Goal: Task Accomplishment & Management: Manage account settings

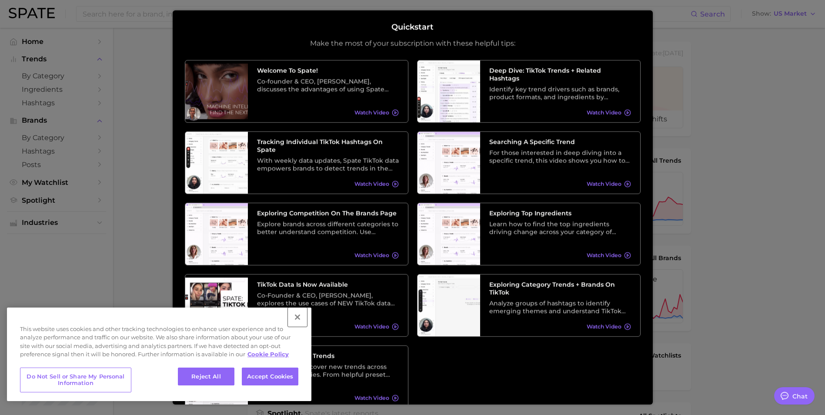
click at [296, 316] on button "Close" at bounding box center [297, 316] width 19 height 19
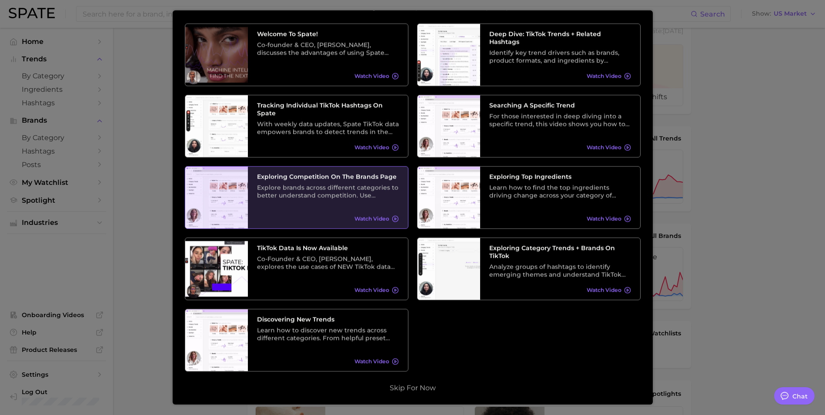
scroll to position [43, 0]
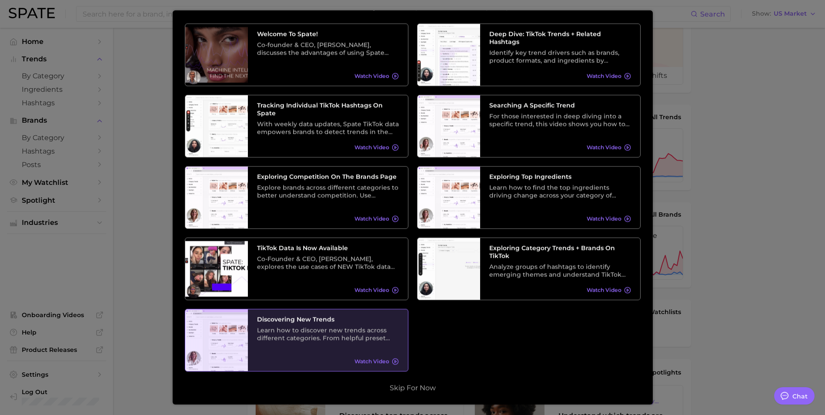
click at [368, 361] on span "Watch Video" at bounding box center [371, 361] width 35 height 7
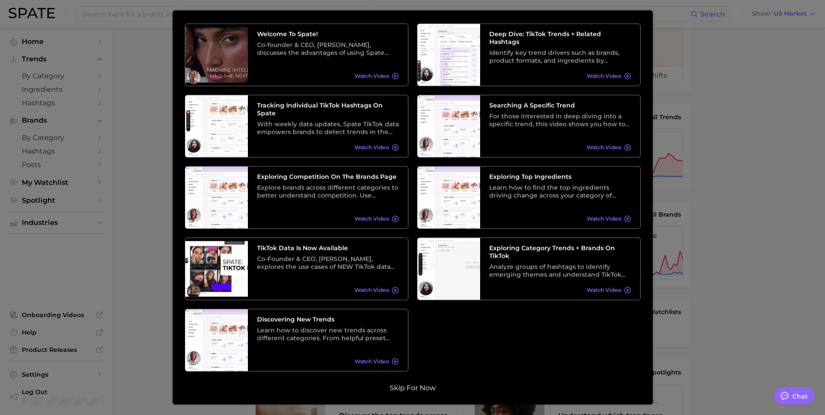
click at [415, 388] on button "Skip for now" at bounding box center [412, 387] width 51 height 9
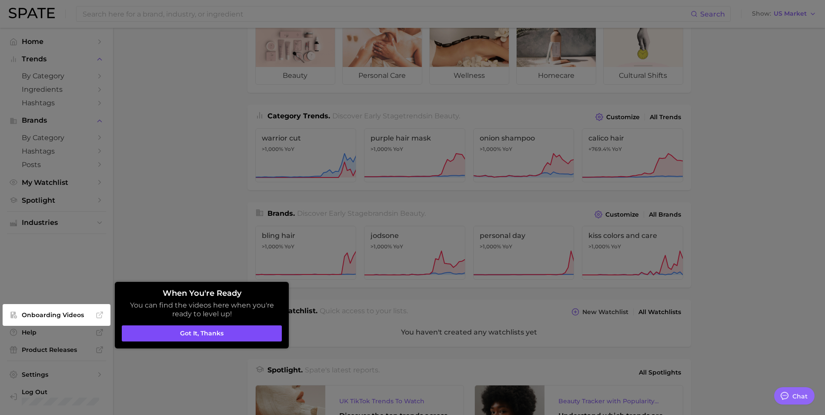
click at [191, 336] on button "Got it, thanks" at bounding box center [202, 333] width 160 height 17
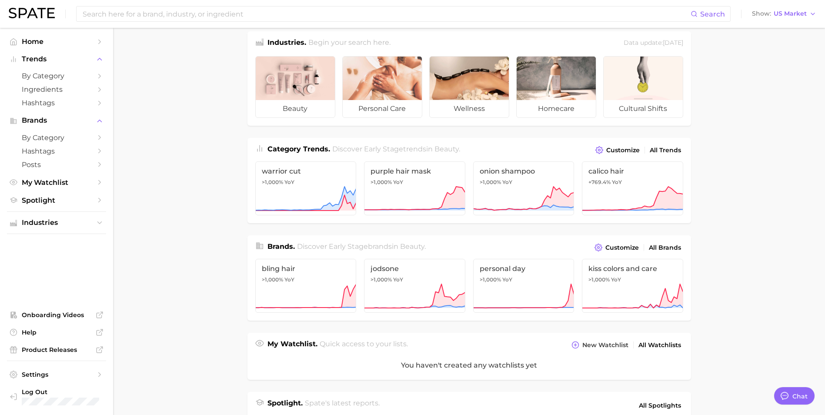
scroll to position [0, 0]
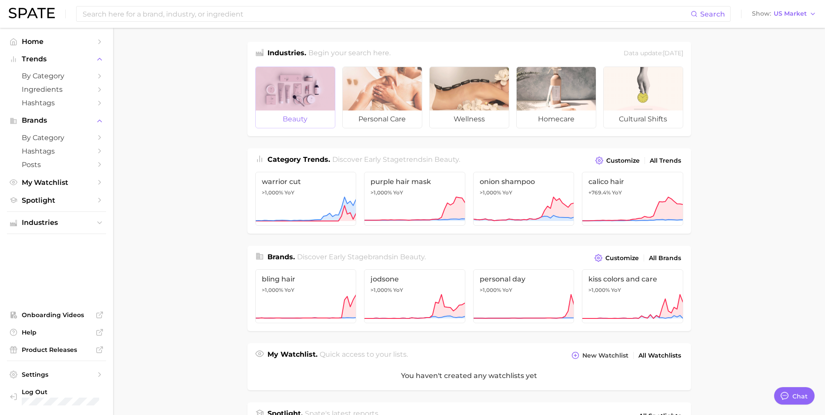
click at [304, 95] on div at bounding box center [295, 88] width 79 height 43
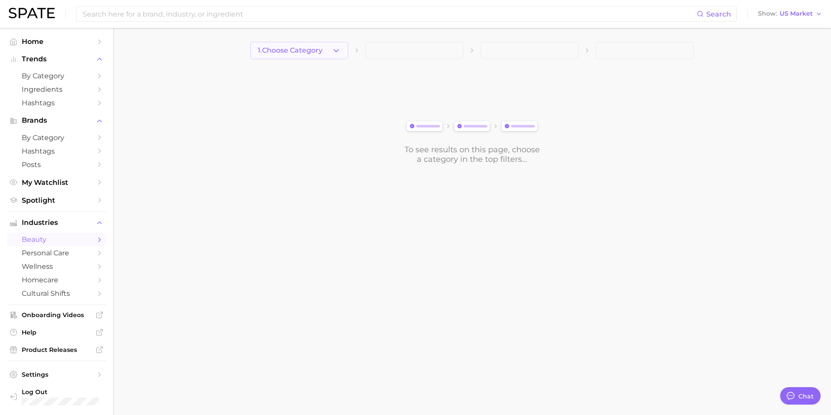
click at [337, 48] on icon "button" at bounding box center [336, 50] width 9 height 9
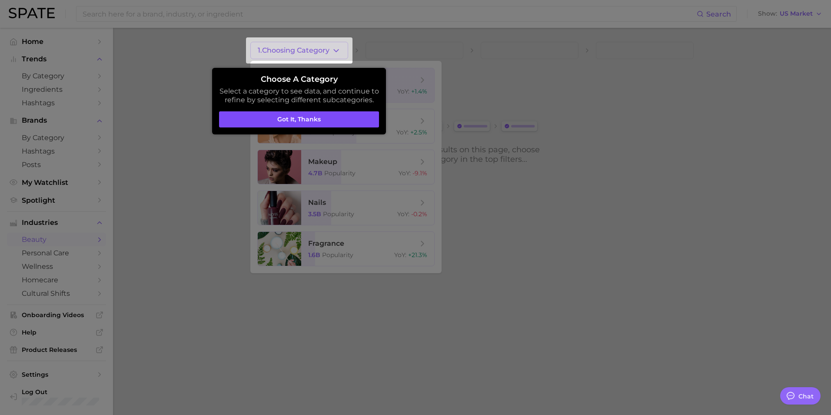
click at [312, 115] on button "Got it, thanks" at bounding box center [299, 119] width 160 height 17
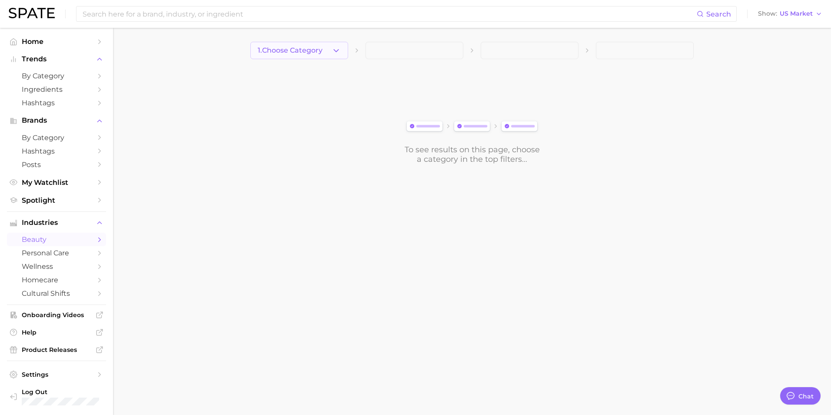
click at [335, 46] on icon "button" at bounding box center [336, 50] width 9 height 9
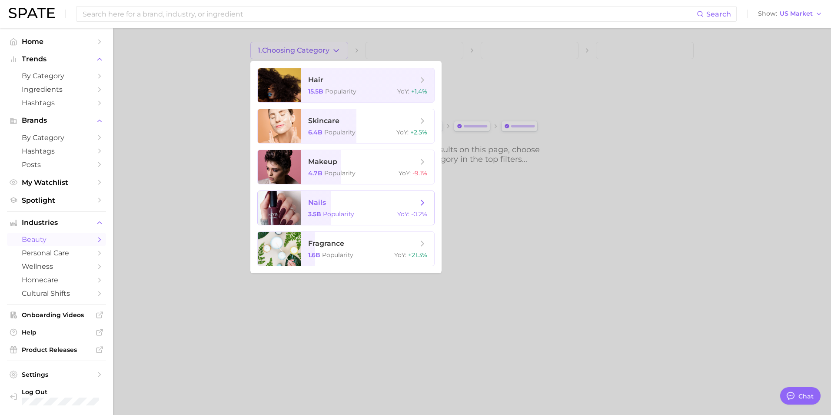
click at [366, 201] on span "nails" at bounding box center [363, 203] width 110 height 10
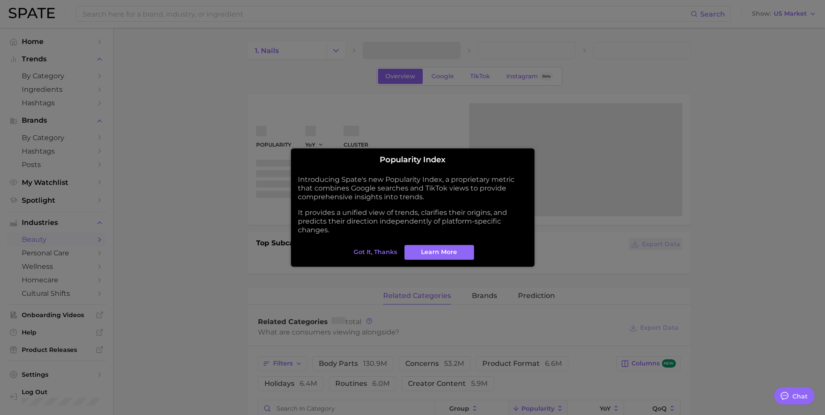
type textarea "x"
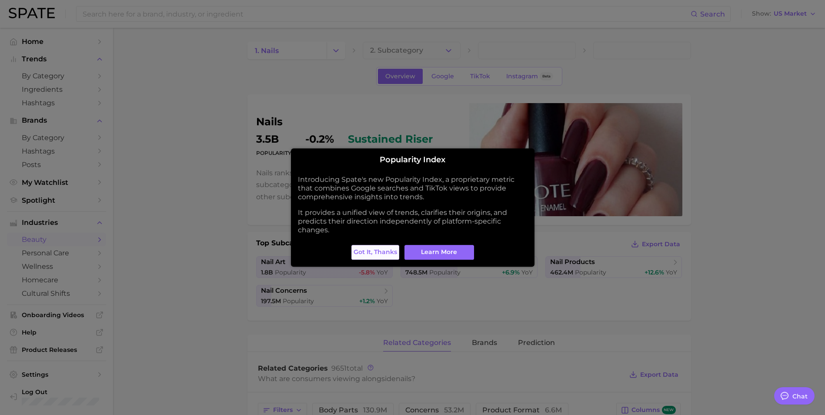
click at [386, 251] on span "Got it, thanks" at bounding box center [374, 251] width 43 height 7
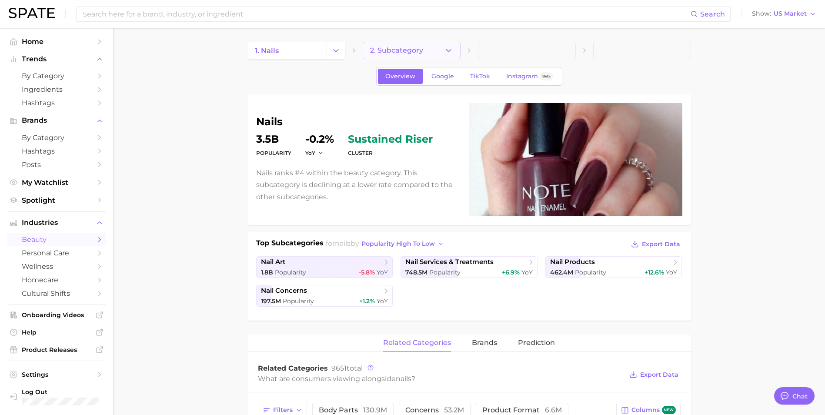
click at [433, 51] on button "2. Subcategory" at bounding box center [412, 50] width 98 height 17
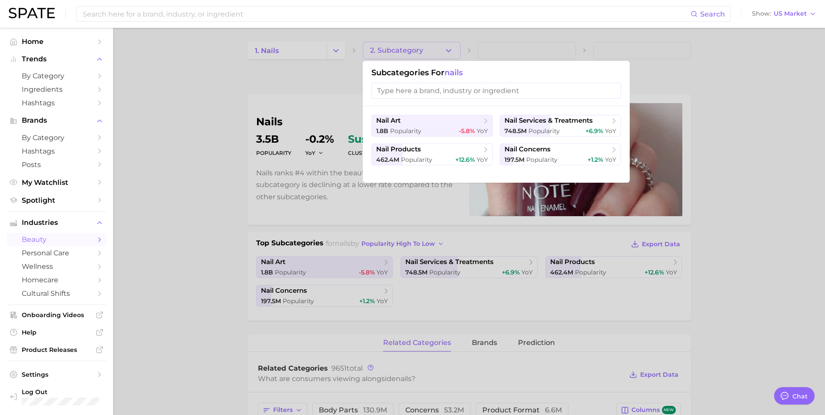
click at [186, 183] on div at bounding box center [412, 207] width 825 height 415
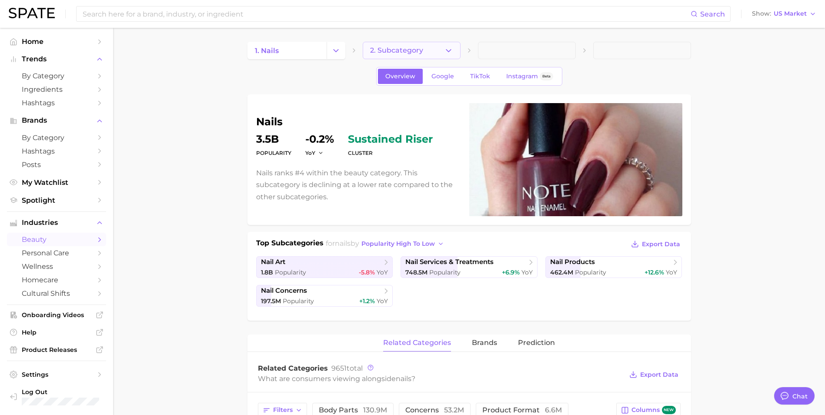
click at [452, 51] on icon "button" at bounding box center [448, 50] width 9 height 9
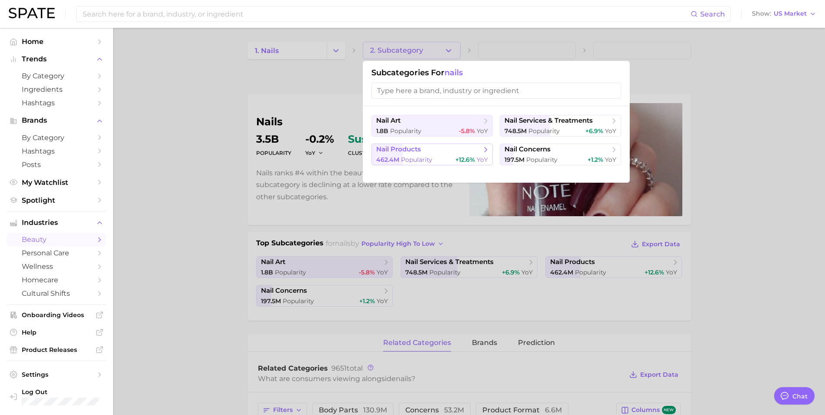
click at [449, 150] on span "nail products" at bounding box center [429, 149] width 106 height 9
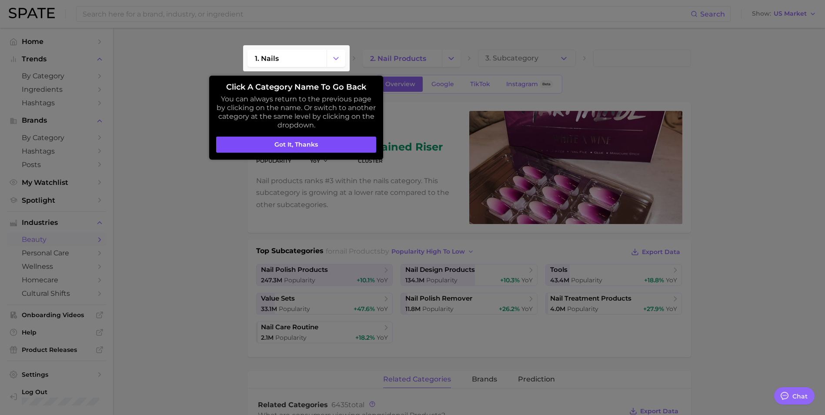
click at [289, 143] on button "Got it, thanks" at bounding box center [296, 144] width 160 height 17
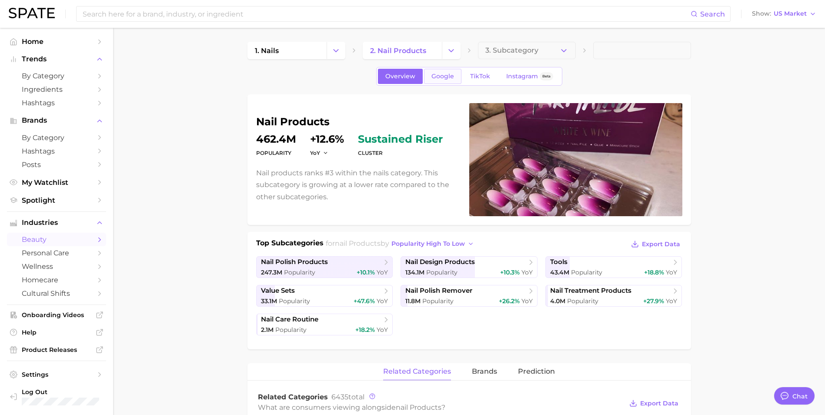
click at [443, 73] on span "Google" at bounding box center [442, 76] width 23 height 7
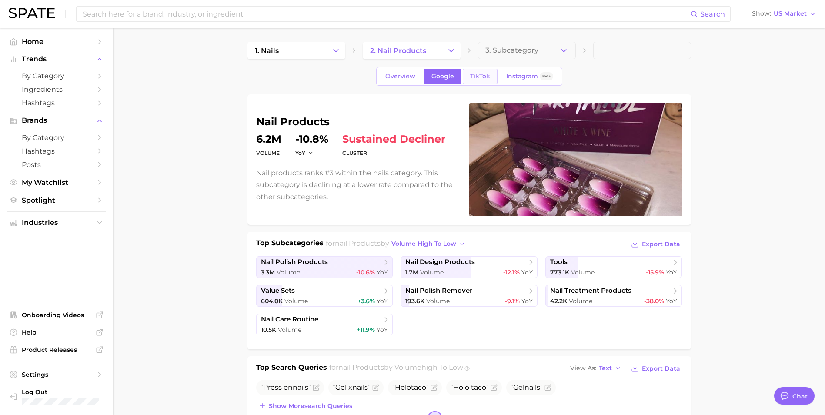
click at [477, 74] on span "TikTok" at bounding box center [480, 76] width 20 height 7
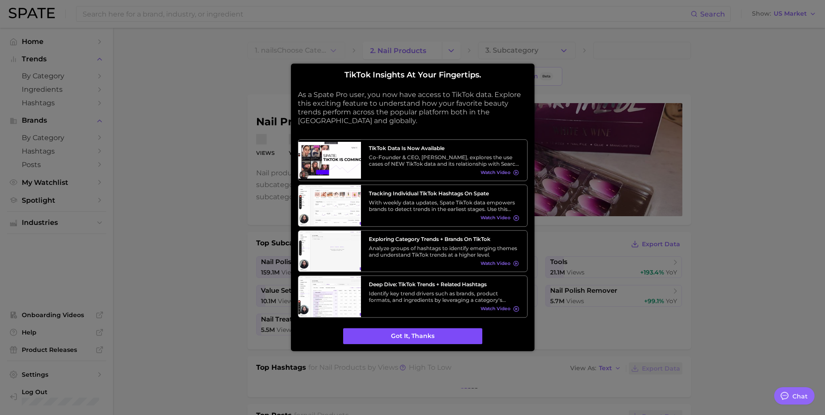
click at [443, 336] on button "Got it, thanks" at bounding box center [412, 336] width 139 height 17
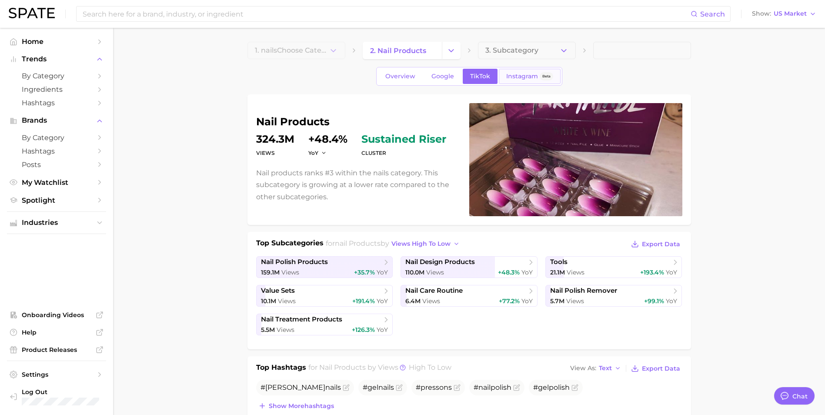
click at [527, 75] on span "Instagram" at bounding box center [522, 76] width 32 height 7
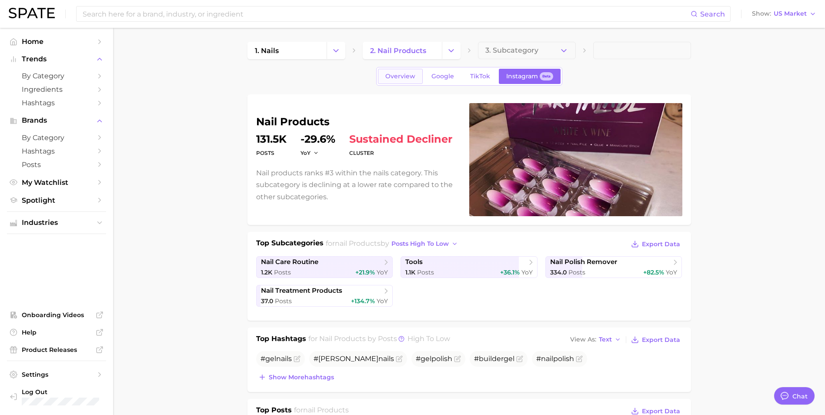
click at [401, 71] on link "Overview" at bounding box center [400, 76] width 45 height 15
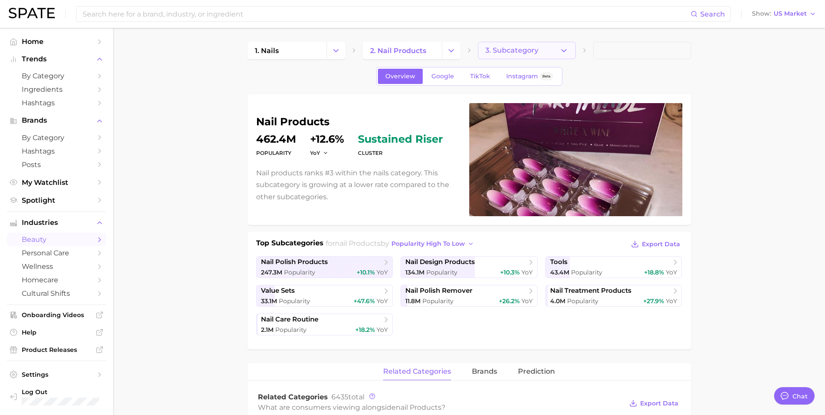
click at [567, 49] on icon "button" at bounding box center [563, 50] width 9 height 9
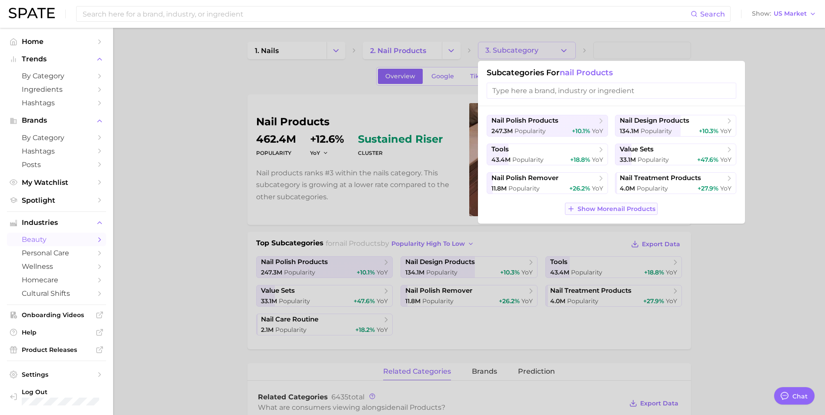
click at [594, 210] on span "Show More nail products" at bounding box center [616, 208] width 78 height 7
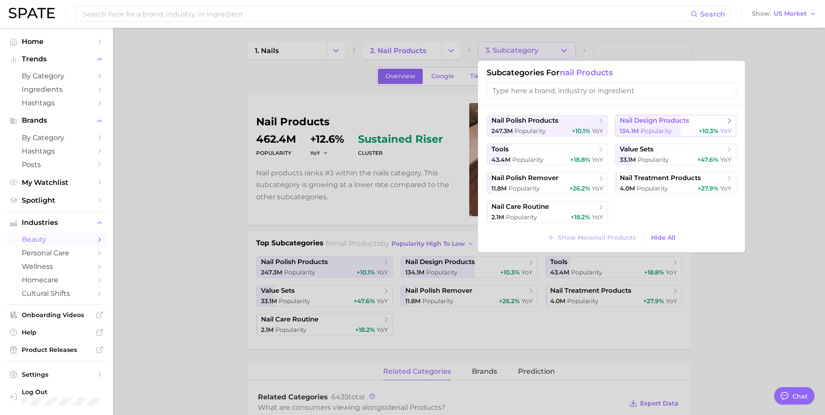
click at [685, 130] on div "134.1m Popularity +10.3% YoY" at bounding box center [675, 131] width 112 height 8
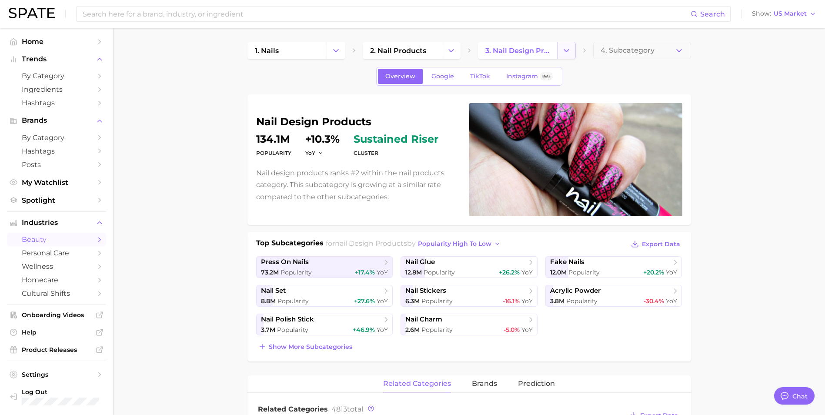
click at [571, 50] on button "Change Category" at bounding box center [566, 50] width 19 height 17
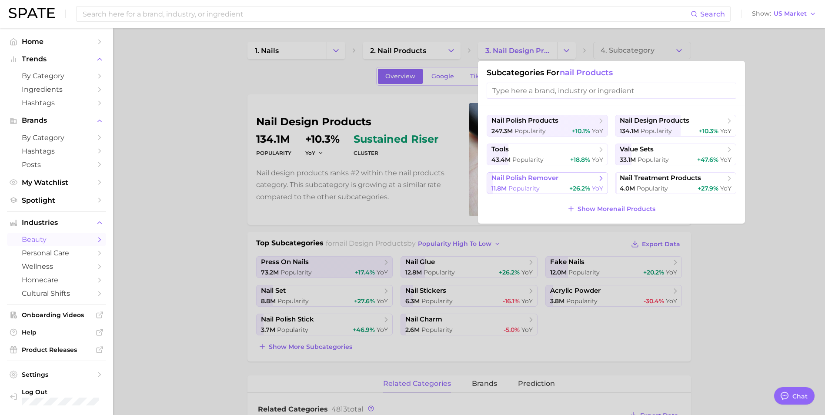
click at [568, 182] on span "nail polish remover" at bounding box center [544, 178] width 106 height 9
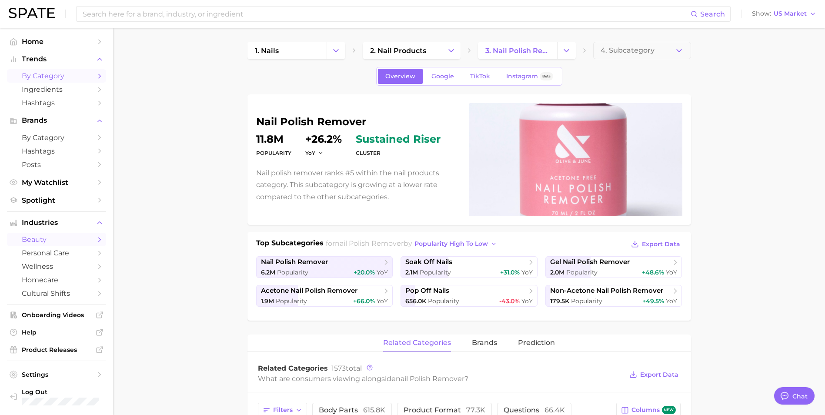
click at [63, 73] on span "by Category" at bounding box center [57, 76] width 70 height 8
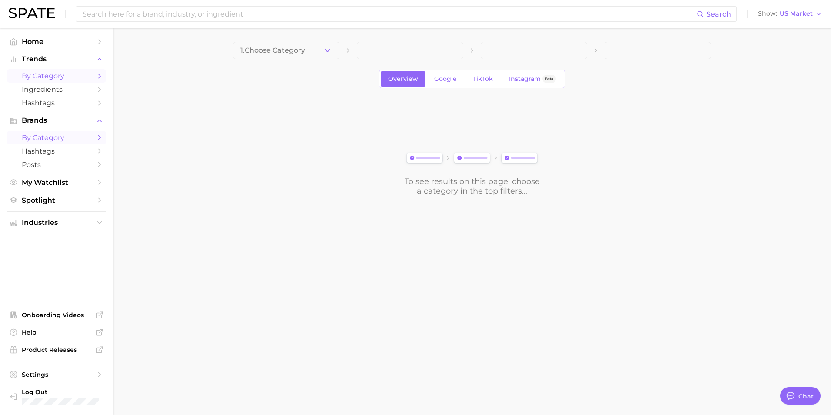
click at [57, 141] on span "by Category" at bounding box center [57, 137] width 70 height 8
click at [99, 222] on icon "Sidebar" at bounding box center [100, 223] width 8 height 8
click at [87, 237] on span "beauty" at bounding box center [57, 239] width 70 height 8
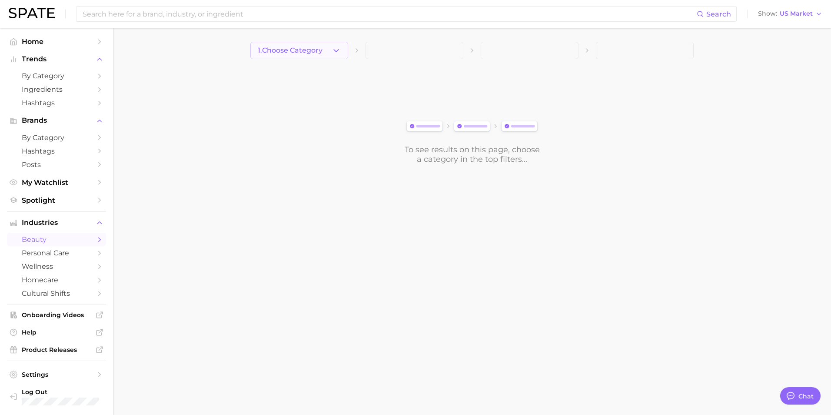
click at [307, 57] on button "1. Choose Category" at bounding box center [299, 50] width 98 height 17
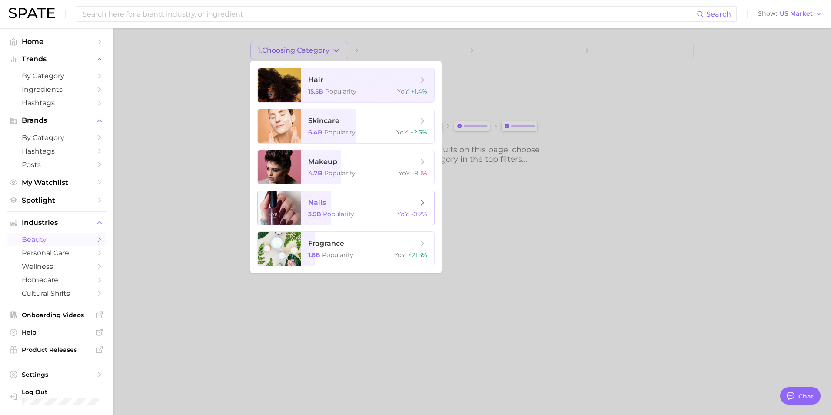
click at [383, 200] on span "nails" at bounding box center [363, 203] width 110 height 10
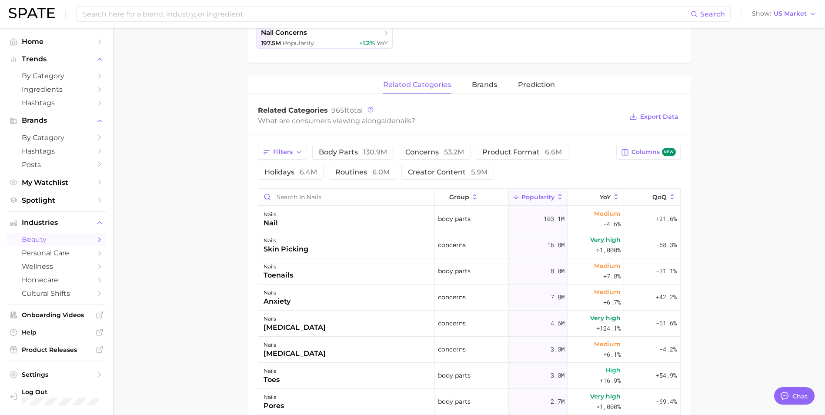
scroll to position [261, 0]
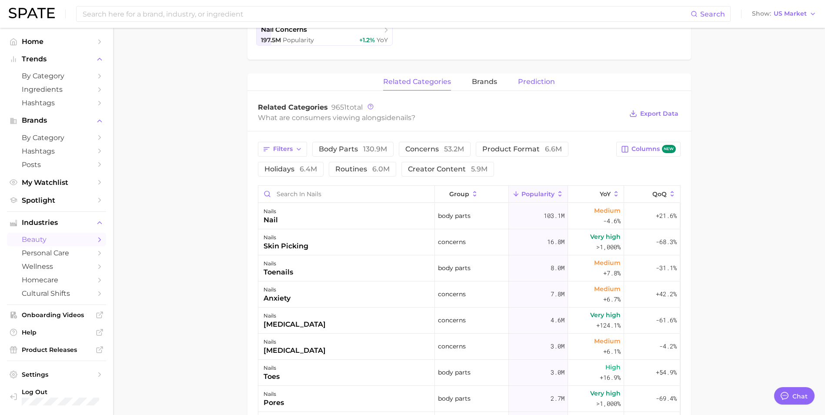
click at [542, 80] on span "Prediction" at bounding box center [536, 82] width 37 height 8
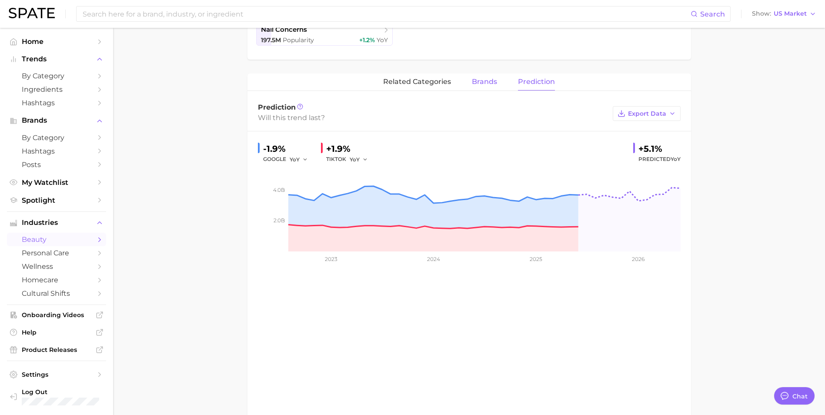
click at [484, 80] on span "brands" at bounding box center [484, 82] width 25 height 8
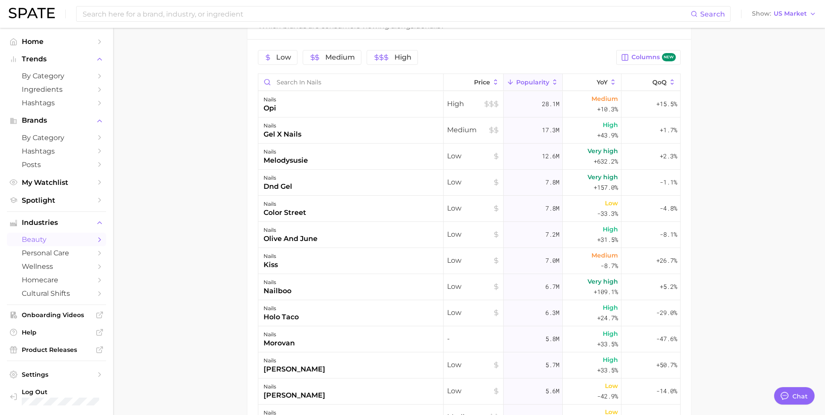
scroll to position [348, 0]
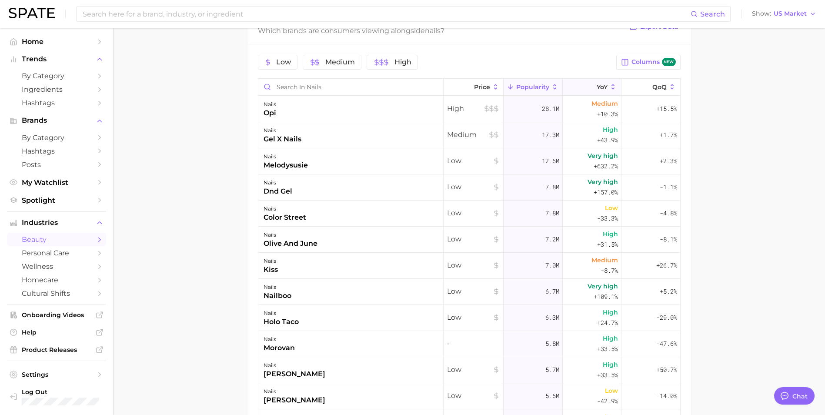
click at [609, 86] on icon at bounding box center [613, 87] width 8 height 8
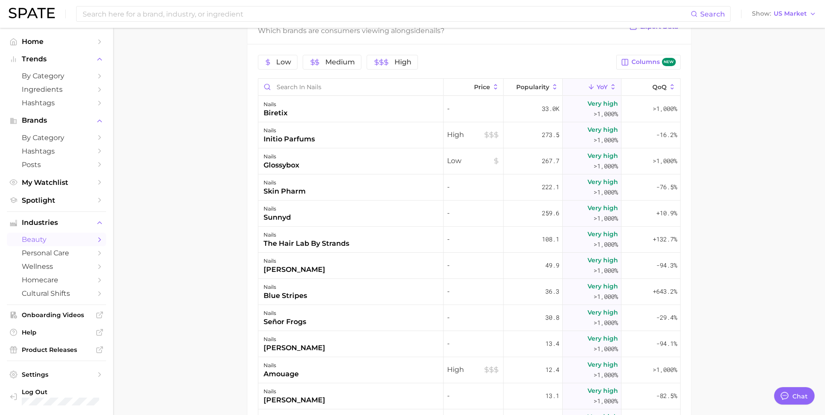
click at [203, 158] on main "1. nails 2. Subcategory Overview Google TikTok Instagram Beta nails Popularity …" at bounding box center [469, 113] width 712 height 867
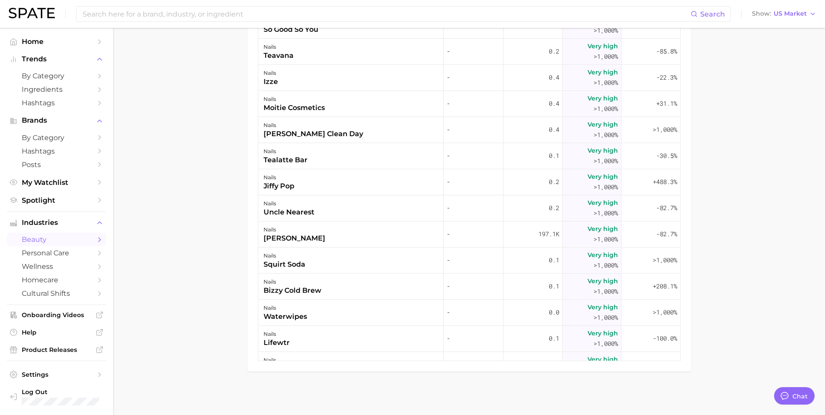
scroll to position [609, 0]
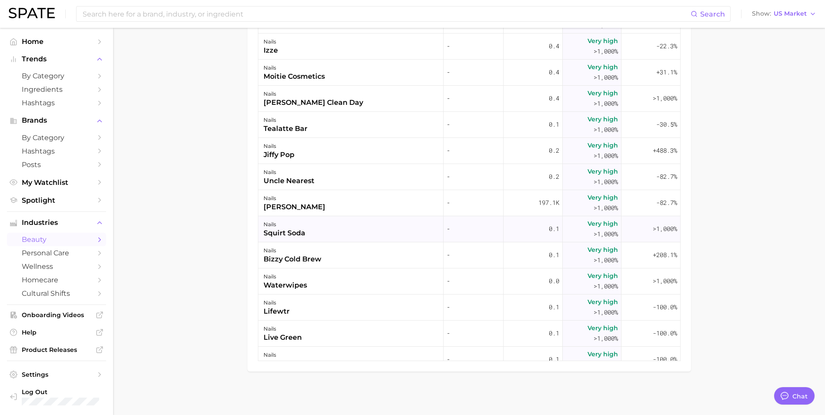
click at [348, 227] on div "nails squirt soda" at bounding box center [350, 229] width 185 height 26
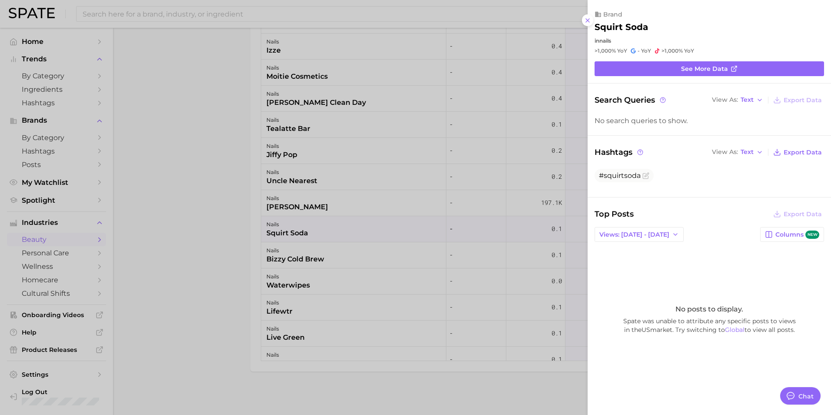
click at [187, 244] on div at bounding box center [415, 207] width 831 height 415
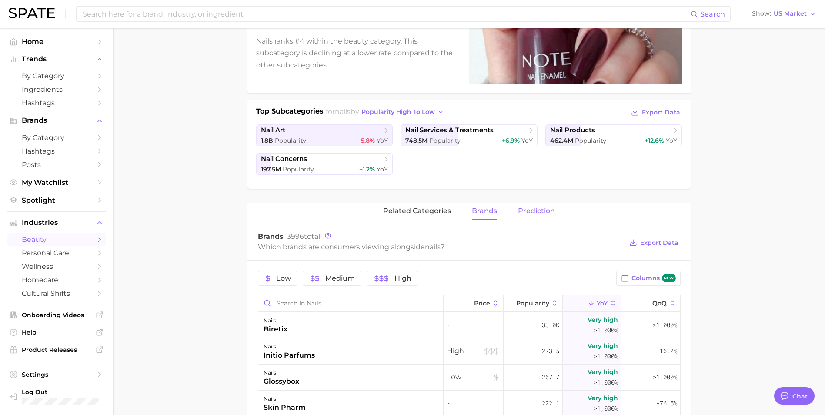
scroll to position [132, 0]
click at [432, 206] on button "related categories" at bounding box center [417, 210] width 68 height 17
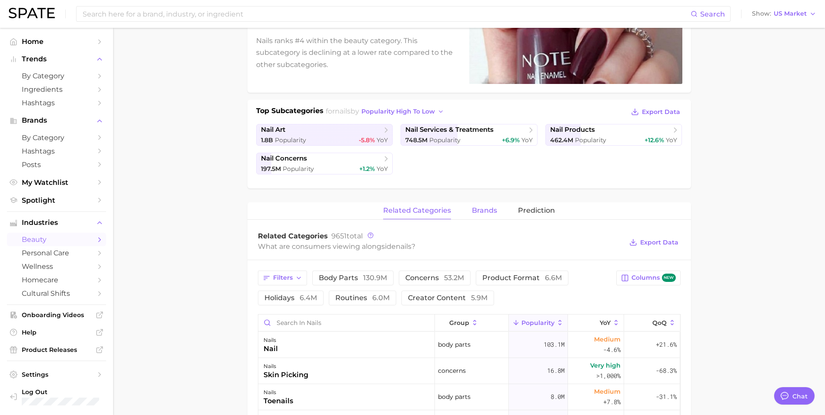
click at [489, 210] on span "brands" at bounding box center [484, 210] width 25 height 8
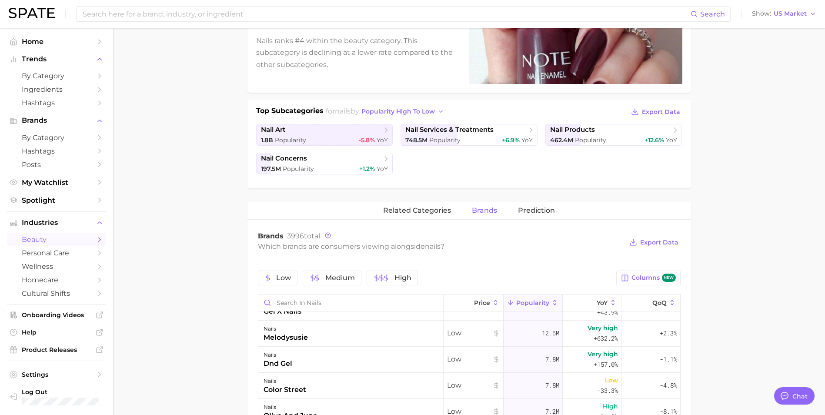
scroll to position [176, 0]
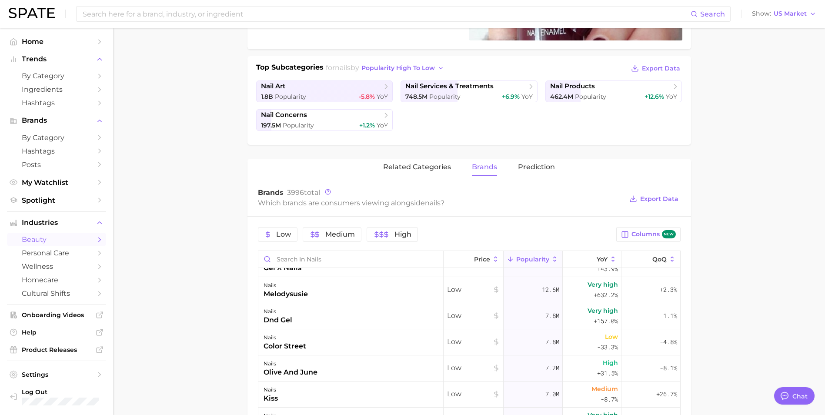
click at [551, 258] on icon at bounding box center [555, 259] width 8 height 8
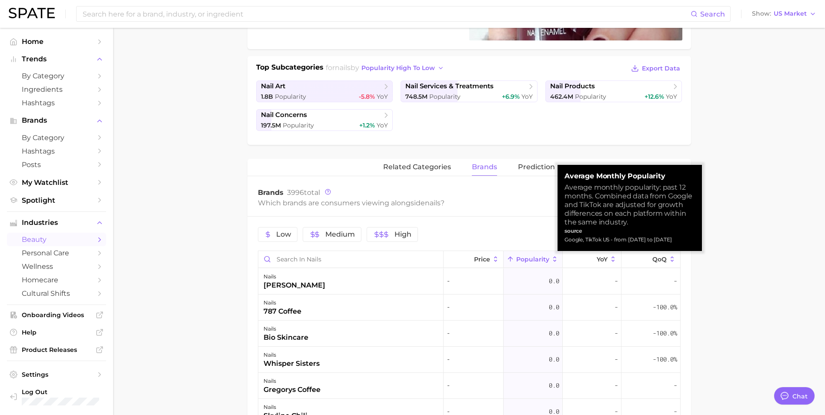
click at [551, 258] on icon at bounding box center [555, 259] width 8 height 8
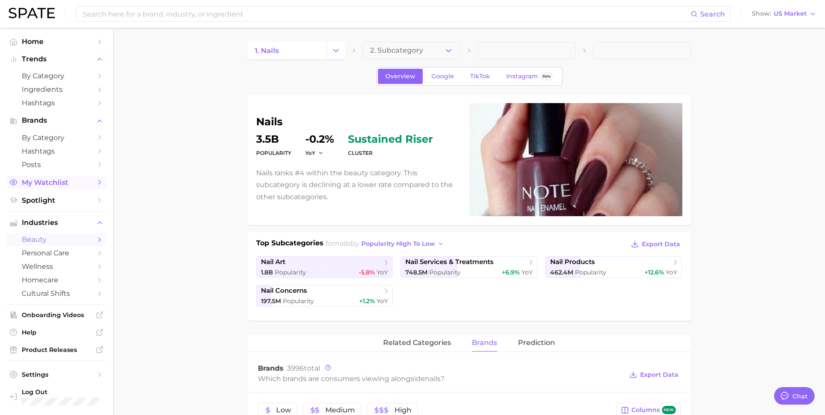
click at [99, 182] on icon "Sidebar" at bounding box center [100, 182] width 8 height 8
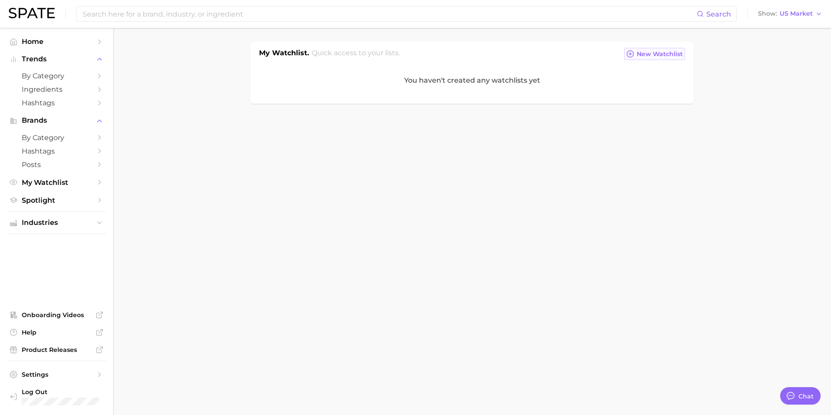
click at [645, 49] on button "New Watchlist" at bounding box center [654, 54] width 61 height 12
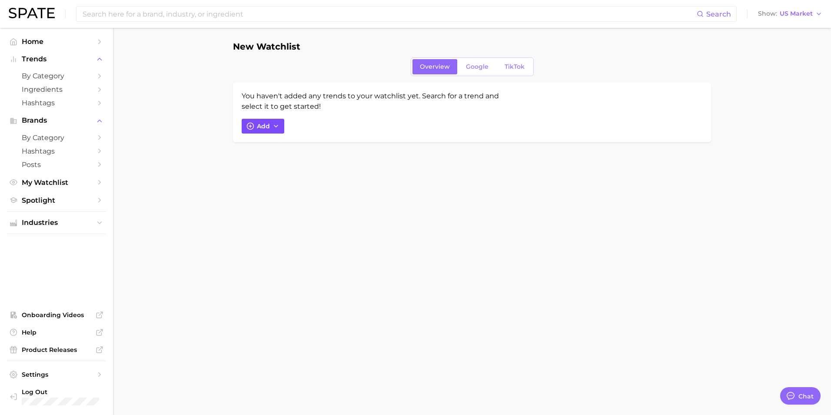
click at [278, 123] on icon "button" at bounding box center [276, 126] width 7 height 7
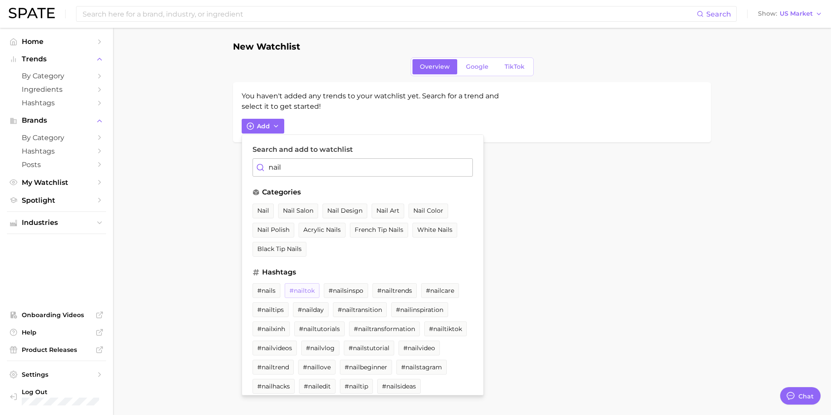
type input "nail"
click at [304, 291] on span "#nailtok" at bounding box center [301, 290] width 25 height 7
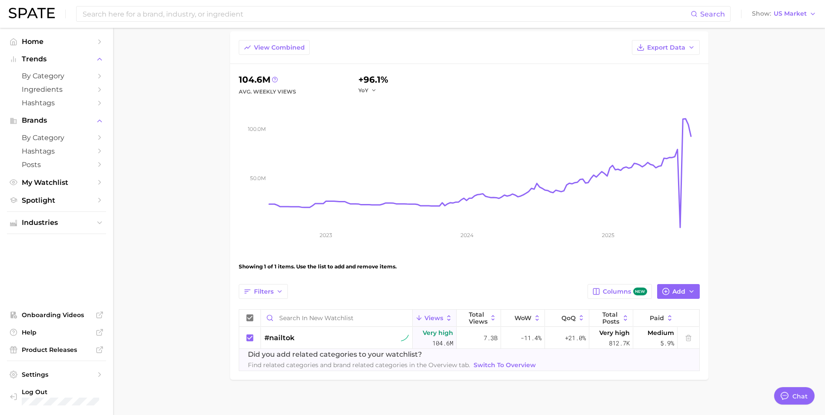
scroll to position [64, 0]
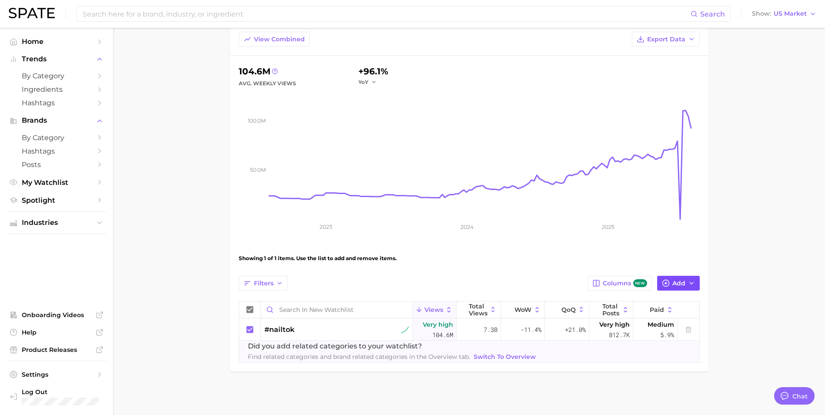
click at [679, 282] on span "Add" at bounding box center [678, 282] width 13 height 7
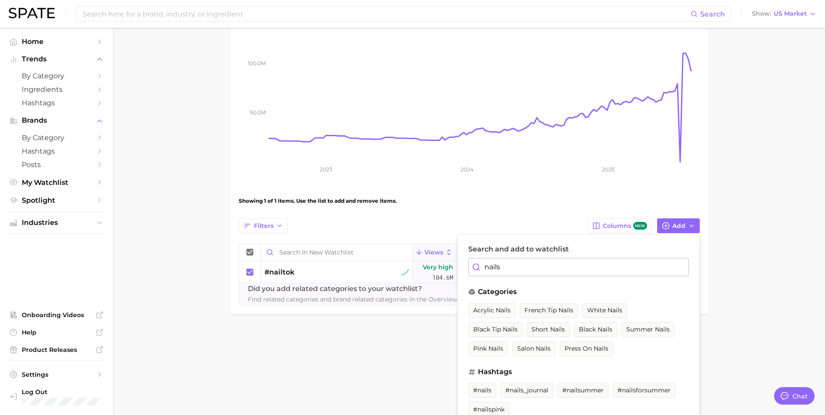
scroll to position [134, 0]
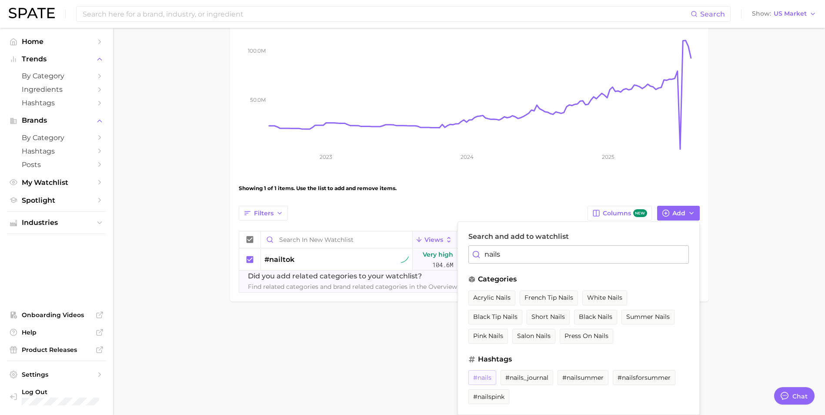
type input "nails"
click at [479, 379] on span "#nails" at bounding box center [482, 377] width 18 height 7
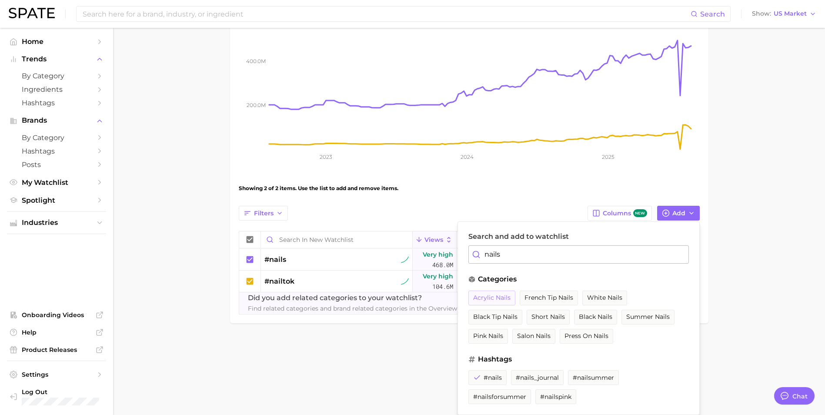
click at [482, 297] on span "acrylic nails" at bounding box center [491, 297] width 37 height 7
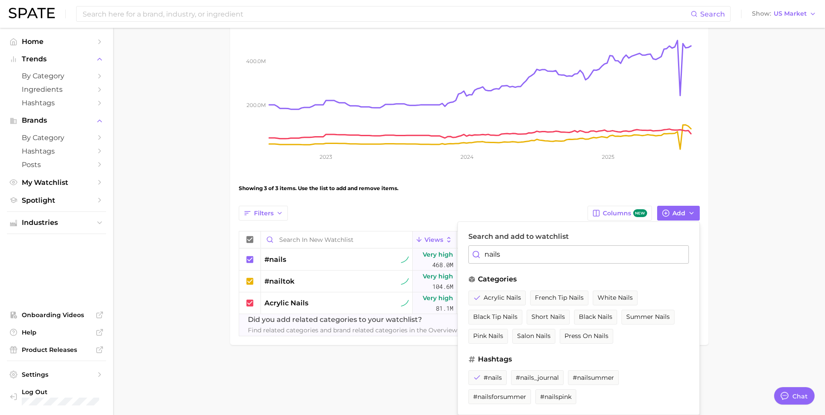
click at [431, 369] on main "New Watchlist Settings Overview Google TikTok View Combined Export Data 653.8m …" at bounding box center [469, 141] width 712 height 495
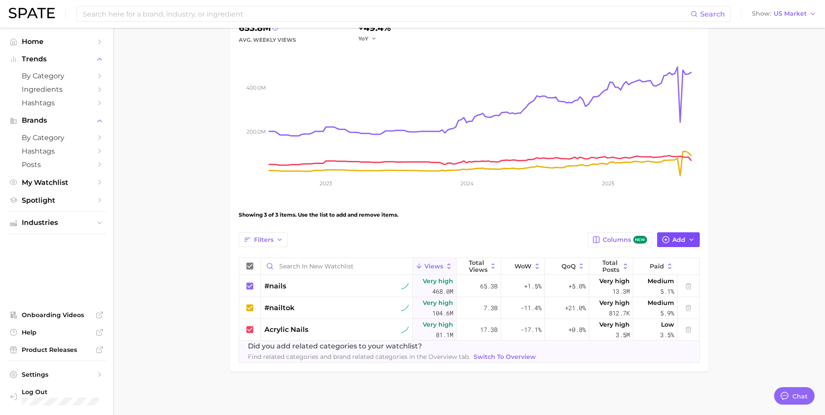
click at [675, 241] on span "Add" at bounding box center [678, 239] width 13 height 7
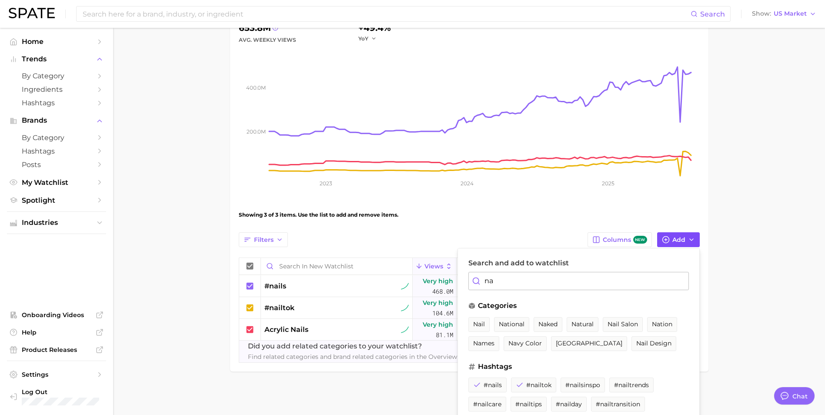
type input "n"
type input "ma"
type textarea "x"
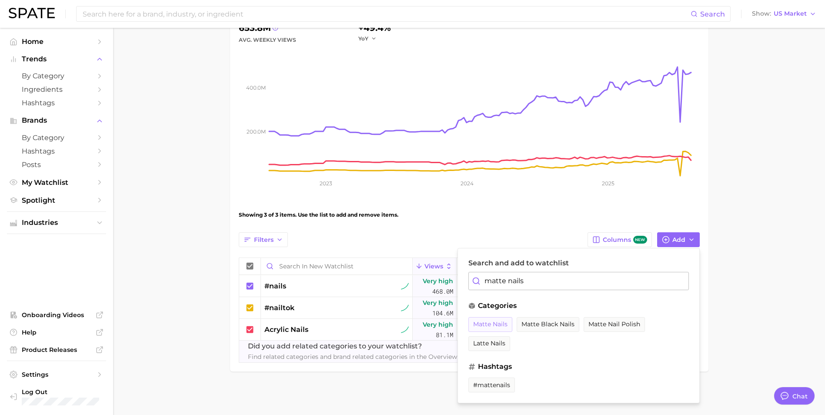
type input "matte nails"
click at [499, 323] on span "matte nails" at bounding box center [490, 323] width 34 height 7
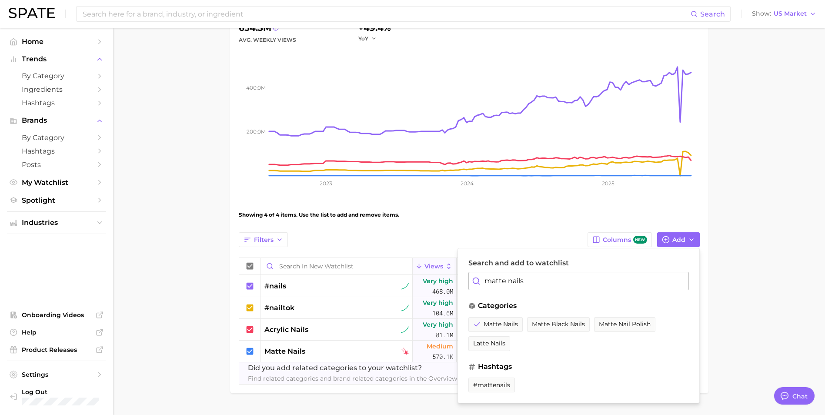
click at [722, 347] on main "New Watchlist Settings Overview Google TikTok View Combined Export Data 654.3m …" at bounding box center [469, 178] width 712 height 516
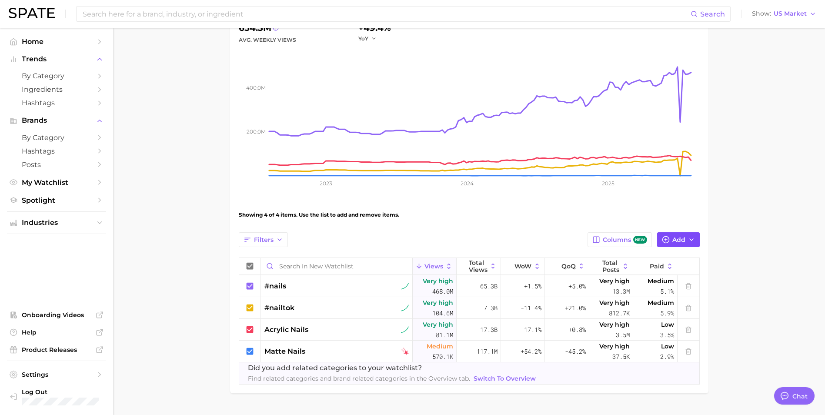
click at [684, 235] on button "Add" at bounding box center [678, 239] width 43 height 15
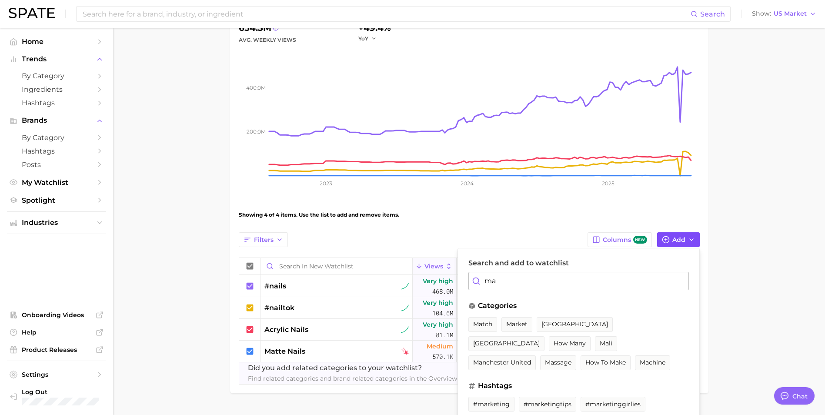
type input "m"
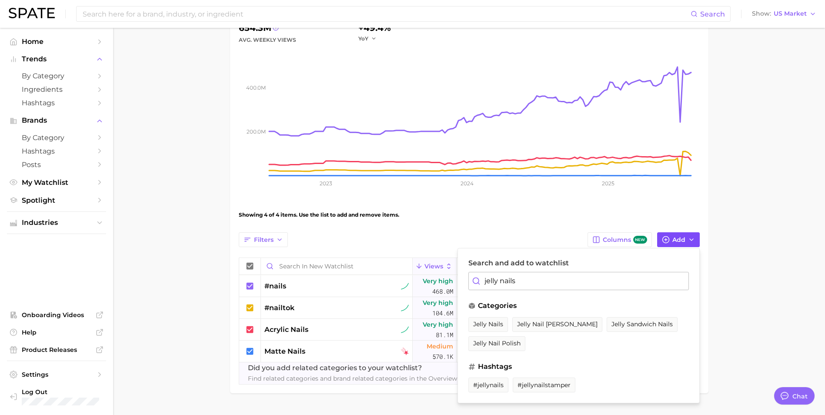
type input "jelly nails"
click at [495, 323] on span "jelly nails" at bounding box center [488, 323] width 30 height 7
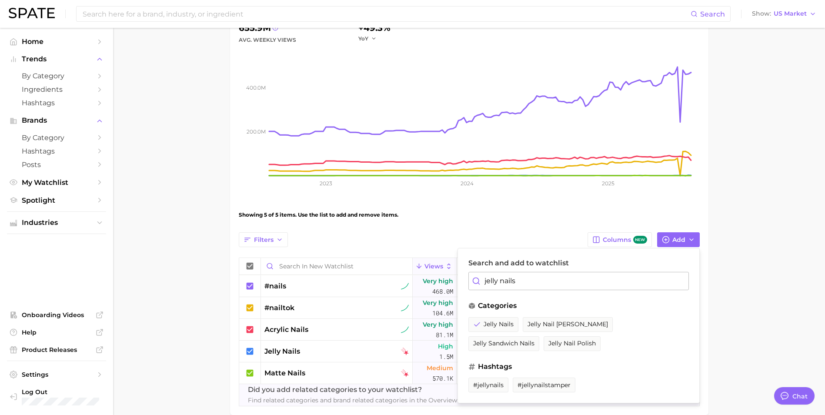
click at [765, 321] on main "New Watchlist Settings Overview Google TikTok View Combined Export Data 655.9m …" at bounding box center [469, 189] width 712 height 538
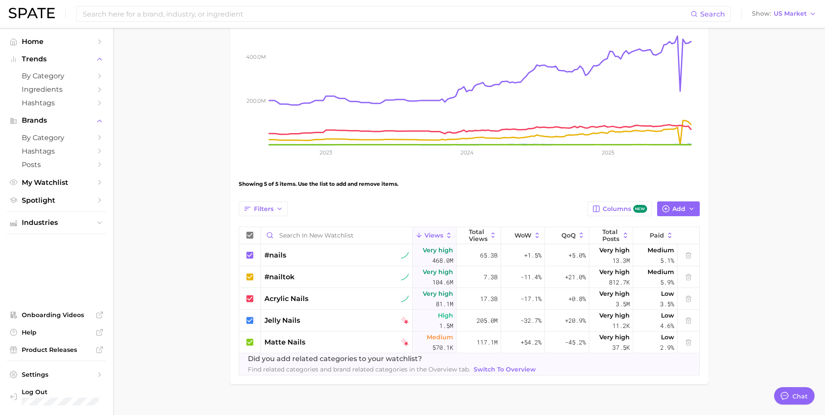
scroll to position [151, 0]
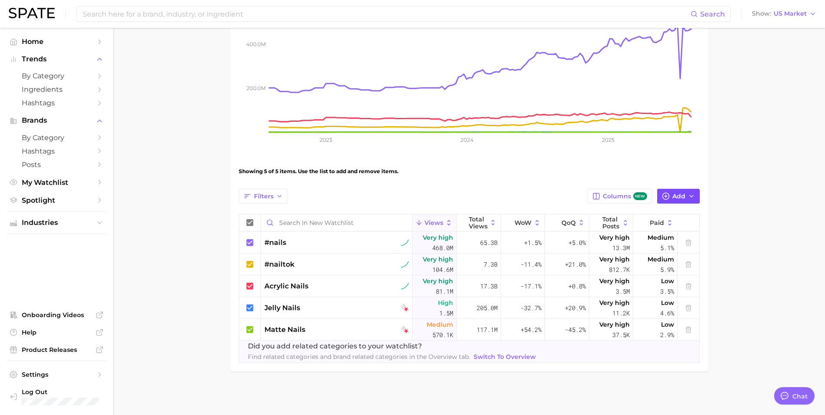
click at [685, 195] on span "Add" at bounding box center [678, 196] width 13 height 7
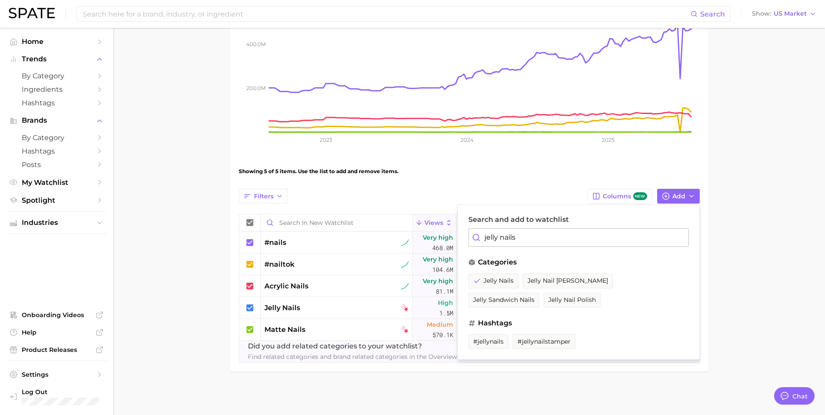
drag, startPoint x: 498, startPoint y: 238, endPoint x: 464, endPoint y: 235, distance: 34.5
click at [464, 235] on div "Search and add to watchlist jelly nails categories jelly nails jelly nail [PERS…" at bounding box center [578, 281] width 242 height 155
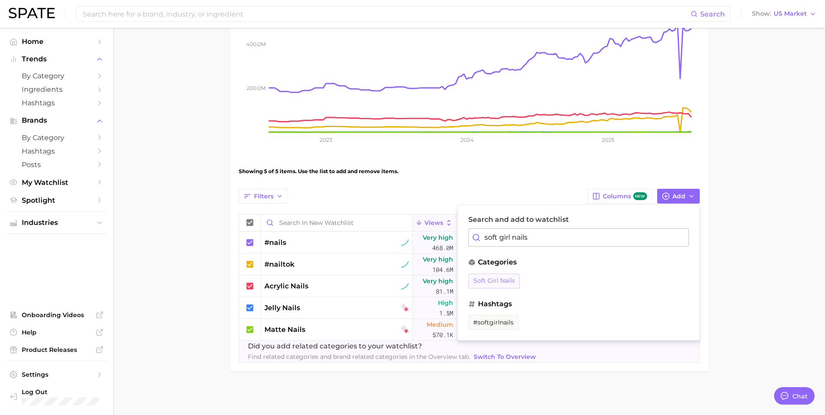
click at [497, 279] on span "soft girl nails" at bounding box center [494, 280] width 42 height 7
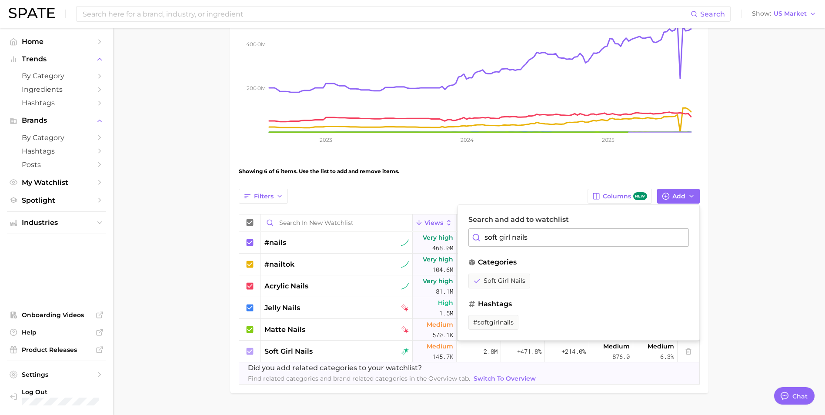
drag, startPoint x: 539, startPoint y: 239, endPoint x: 469, endPoint y: 236, distance: 69.6
click at [469, 236] on input "soft girl nails" at bounding box center [578, 237] width 220 height 18
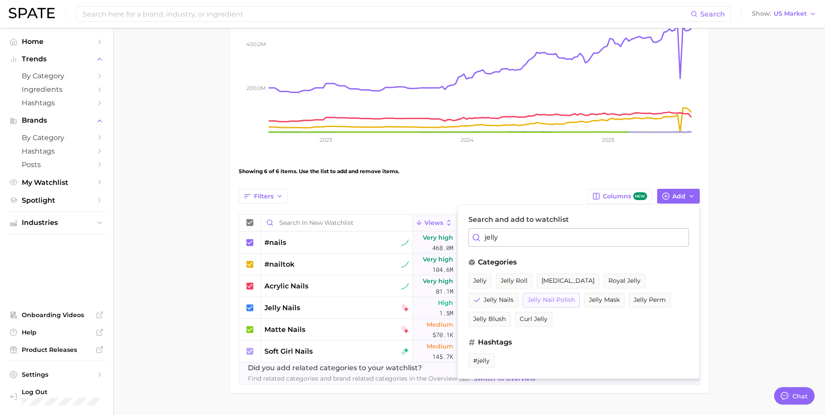
click at [554, 298] on span "jelly nail polish" at bounding box center [550, 299] width 47 height 7
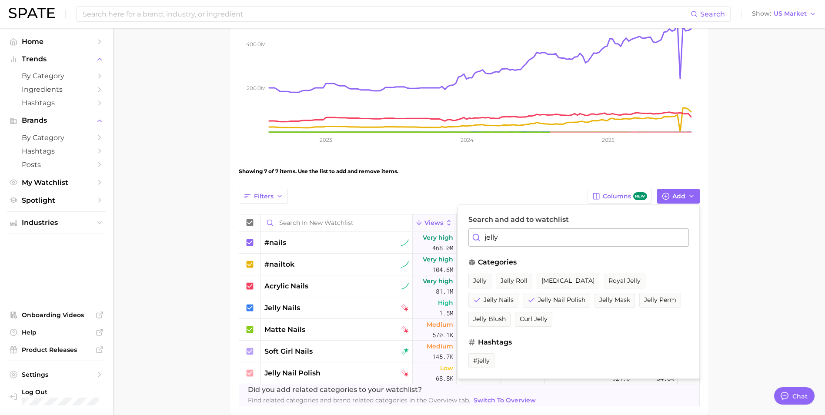
drag, startPoint x: 522, startPoint y: 233, endPoint x: 461, endPoint y: 233, distance: 61.3
click at [461, 233] on div "Search and add to watchlist jelly categories jelly jelly roll [MEDICAL_DATA] ro…" at bounding box center [578, 291] width 242 height 174
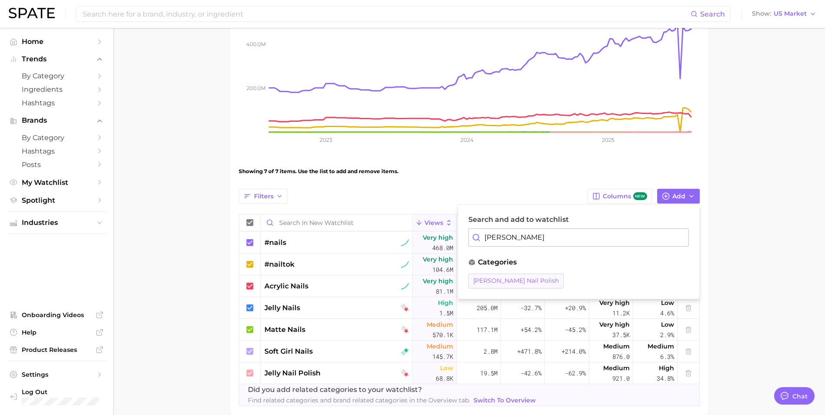
type input "[PERSON_NAME]"
click at [499, 279] on span "[PERSON_NAME] nail polish" at bounding box center [516, 280] width 86 height 7
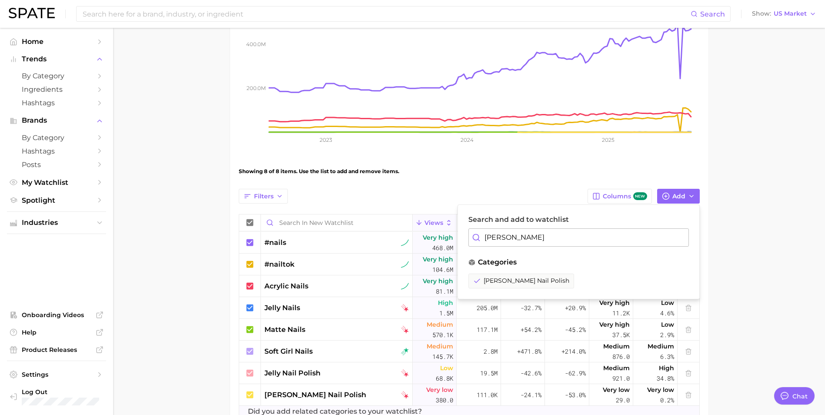
click at [180, 293] on main "New Watchlist Settings Overview Google TikTok View Combined Export Data 656.1m …" at bounding box center [469, 178] width 712 height 603
